Goal: Task Accomplishment & Management: Use online tool/utility

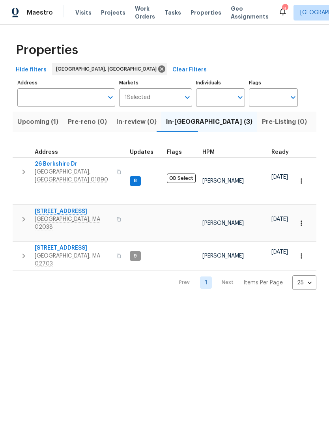
click at [64, 244] on span "[STREET_ADDRESS]" at bounding box center [73, 248] width 77 height 8
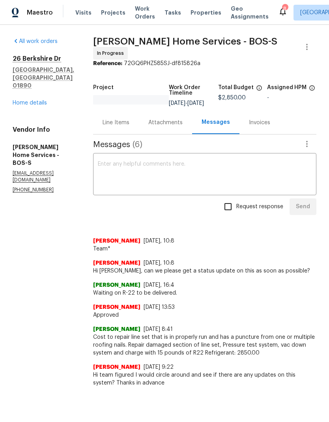
click at [174, 186] on textarea at bounding box center [205, 175] width 214 height 28
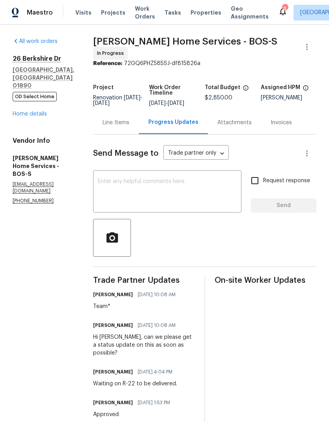
click at [160, 190] on textarea at bounding box center [167, 193] width 139 height 28
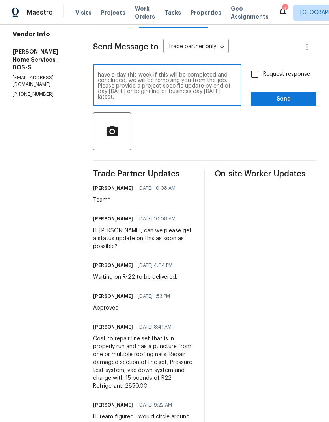
scroll to position [6, 0]
type textarea "Hi team, we need some answers here. If we do not have a day this week if this w…"
click at [301, 104] on span "Send" at bounding box center [283, 99] width 53 height 10
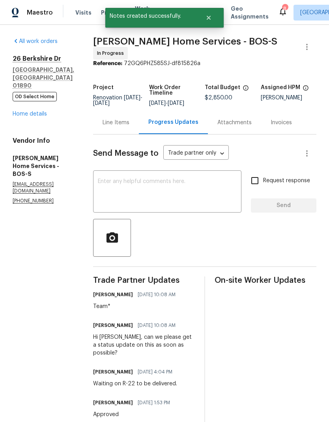
scroll to position [0, 0]
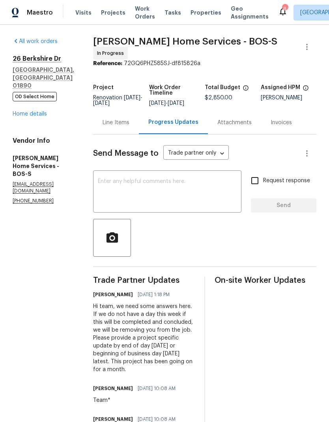
click at [143, 14] on span "Work Orders" at bounding box center [145, 13] width 20 height 16
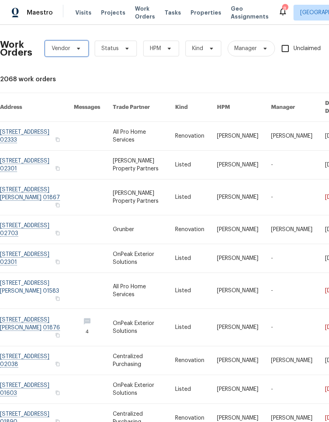
click at [68, 51] on span "Vendor" at bounding box center [61, 49] width 19 height 8
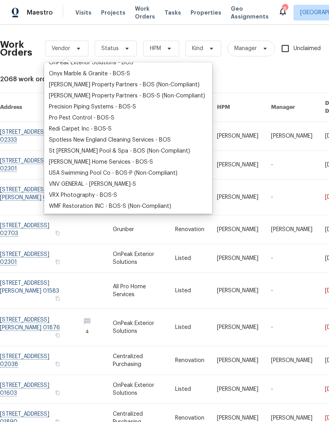
scroll to position [150, 0]
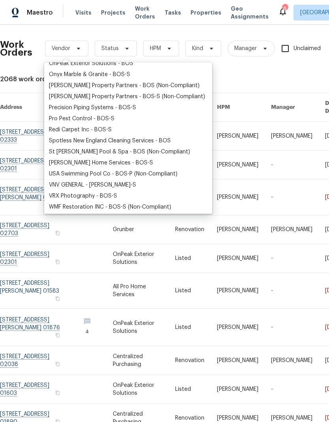
click at [111, 161] on div "Tingley Home Services - BOS-S" at bounding box center [101, 163] width 104 height 8
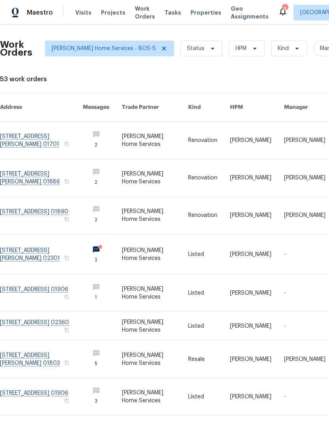
click at [49, 131] on link at bounding box center [41, 140] width 83 height 37
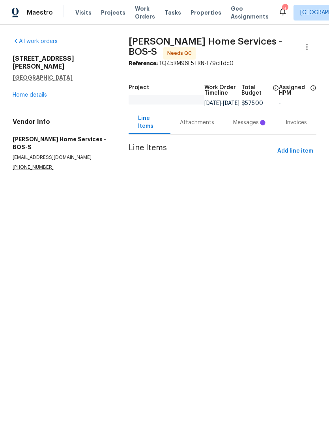
click at [202, 127] on div "Attachments" at bounding box center [197, 123] width 34 height 8
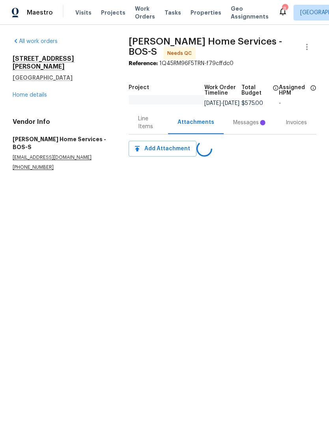
click at [253, 134] on div "Messages" at bounding box center [250, 122] width 53 height 23
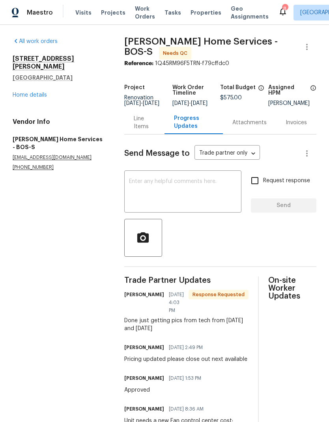
click at [144, 130] on div "Line Items" at bounding box center [144, 123] width 21 height 16
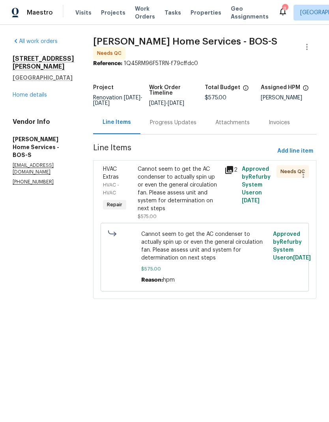
click at [187, 196] on div "Cannot seem to get the AC condenser to actually spin up or even the general cir…" at bounding box center [179, 188] width 82 height 47
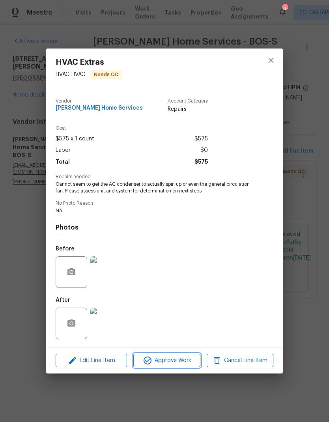
click at [182, 364] on span "Approve Work" at bounding box center [167, 361] width 62 height 10
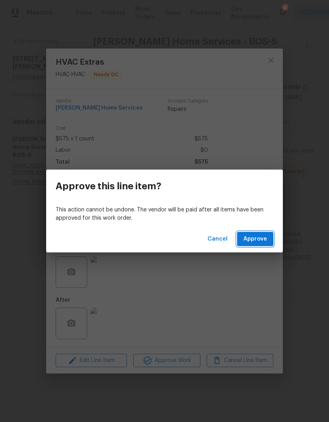
click at [262, 239] on span "Approve" at bounding box center [256, 240] width 24 height 10
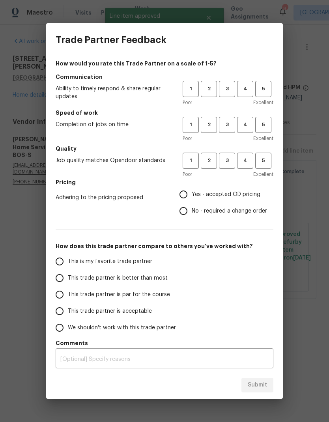
click at [296, 190] on div "Trade Partner Feedback How would you rate this Trade Partner on a scale of 1-5?…" at bounding box center [164, 211] width 329 height 422
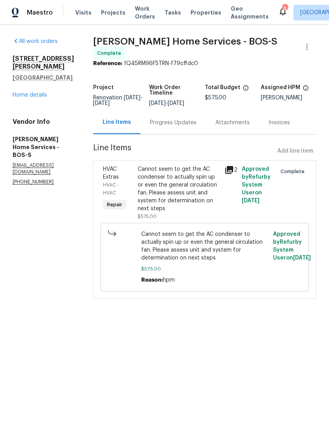
click at [136, 15] on span "Work Orders" at bounding box center [145, 13] width 20 height 16
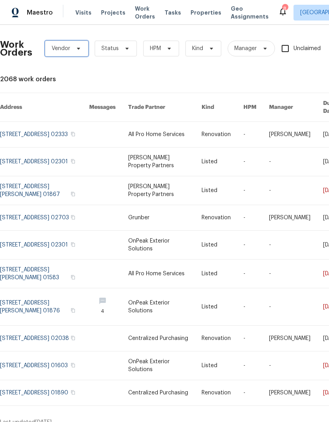
click at [71, 51] on span "Vendor" at bounding box center [66, 49] width 43 height 16
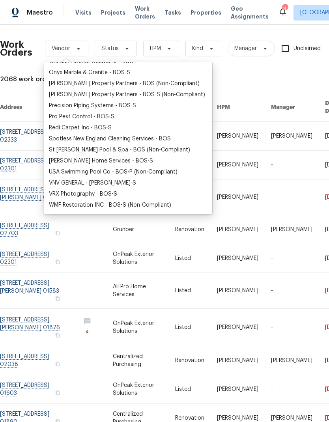
scroll to position [152, 0]
click at [115, 163] on div "Tingley Home Services - BOS-S" at bounding box center [101, 161] width 104 height 8
